Goal: Information Seeking & Learning: Learn about a topic

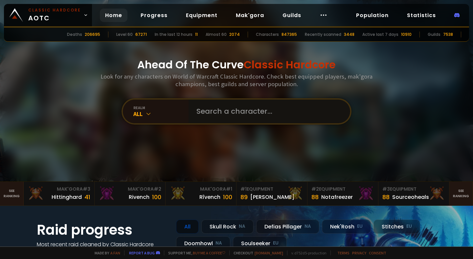
click at [207, 113] on input "text" at bounding box center [268, 112] width 150 height 24
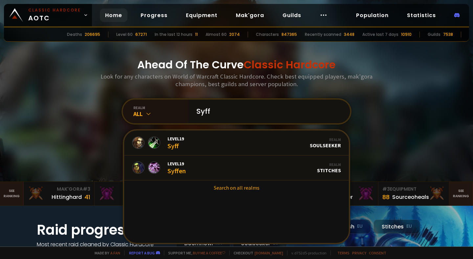
click at [205, 114] on input "Syff" at bounding box center [268, 112] width 150 height 24
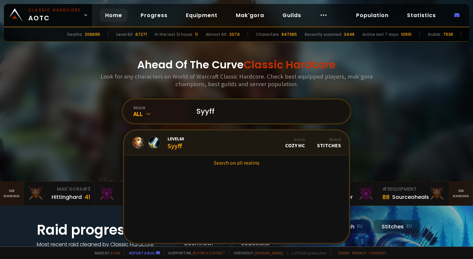
type input "Syyff"
click at [182, 144] on div "Level 60 Syyff" at bounding box center [176, 143] width 16 height 14
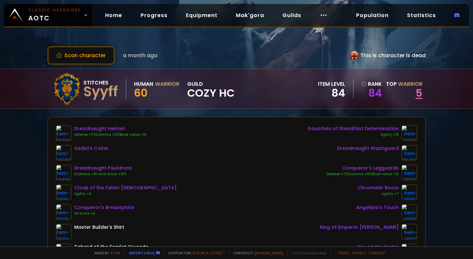
click at [419, 90] on link "5" at bounding box center [419, 92] width 7 height 15
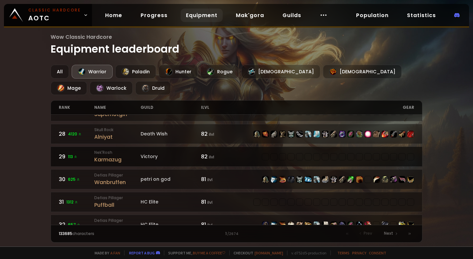
scroll to position [615, 0]
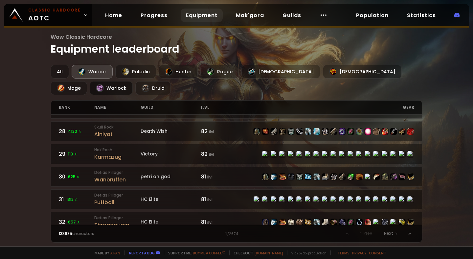
click at [133, 81] on div "Warlock" at bounding box center [111, 88] width 43 height 14
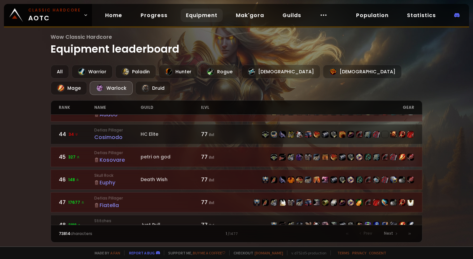
scroll to position [1001, 0]
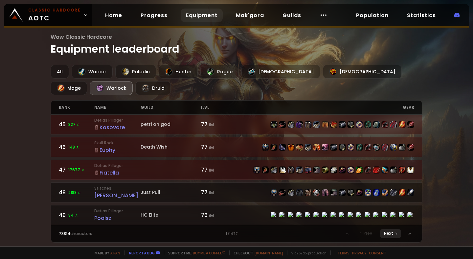
click at [395, 235] on icon at bounding box center [397, 234] width 4 height 4
